Goal: Find contact information: Find contact information

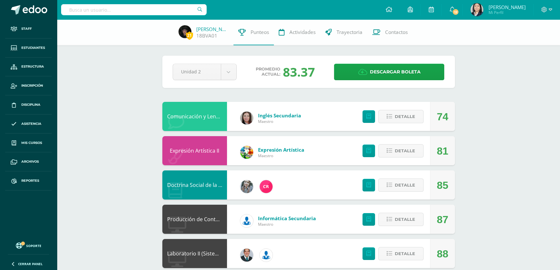
click at [136, 11] on input "text" at bounding box center [134, 9] width 146 height 11
type input "antillon pineda"
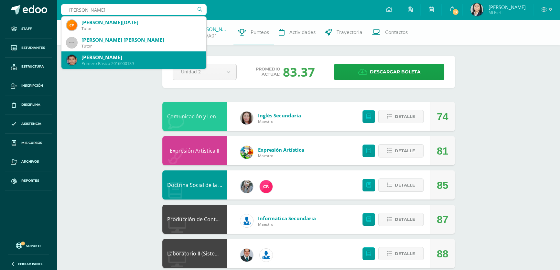
click at [123, 61] on div "Primero Básico 2016000139" at bounding box center [142, 64] width 120 height 6
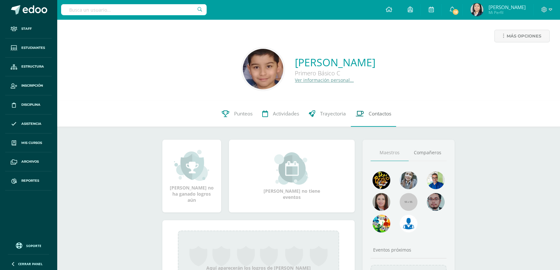
click at [368, 111] on link "Contactos" at bounding box center [373, 114] width 45 height 26
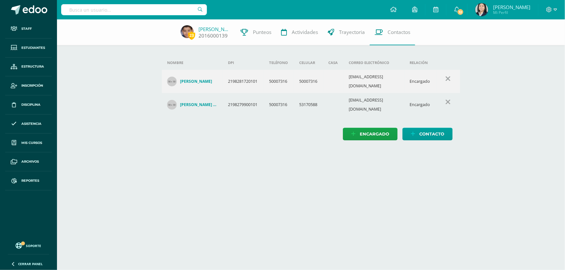
click at [209, 29] on link "[PERSON_NAME]" at bounding box center [214, 29] width 32 height 6
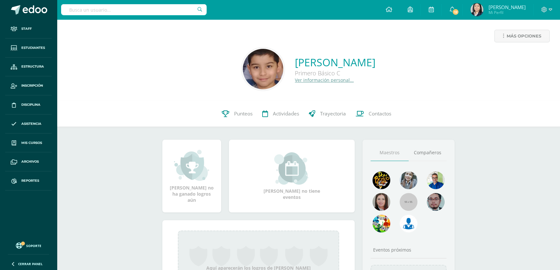
click at [374, 40] on div "Más opciones" at bounding box center [308, 39] width 493 height 18
